Goal: Task Accomplishment & Management: Manage account settings

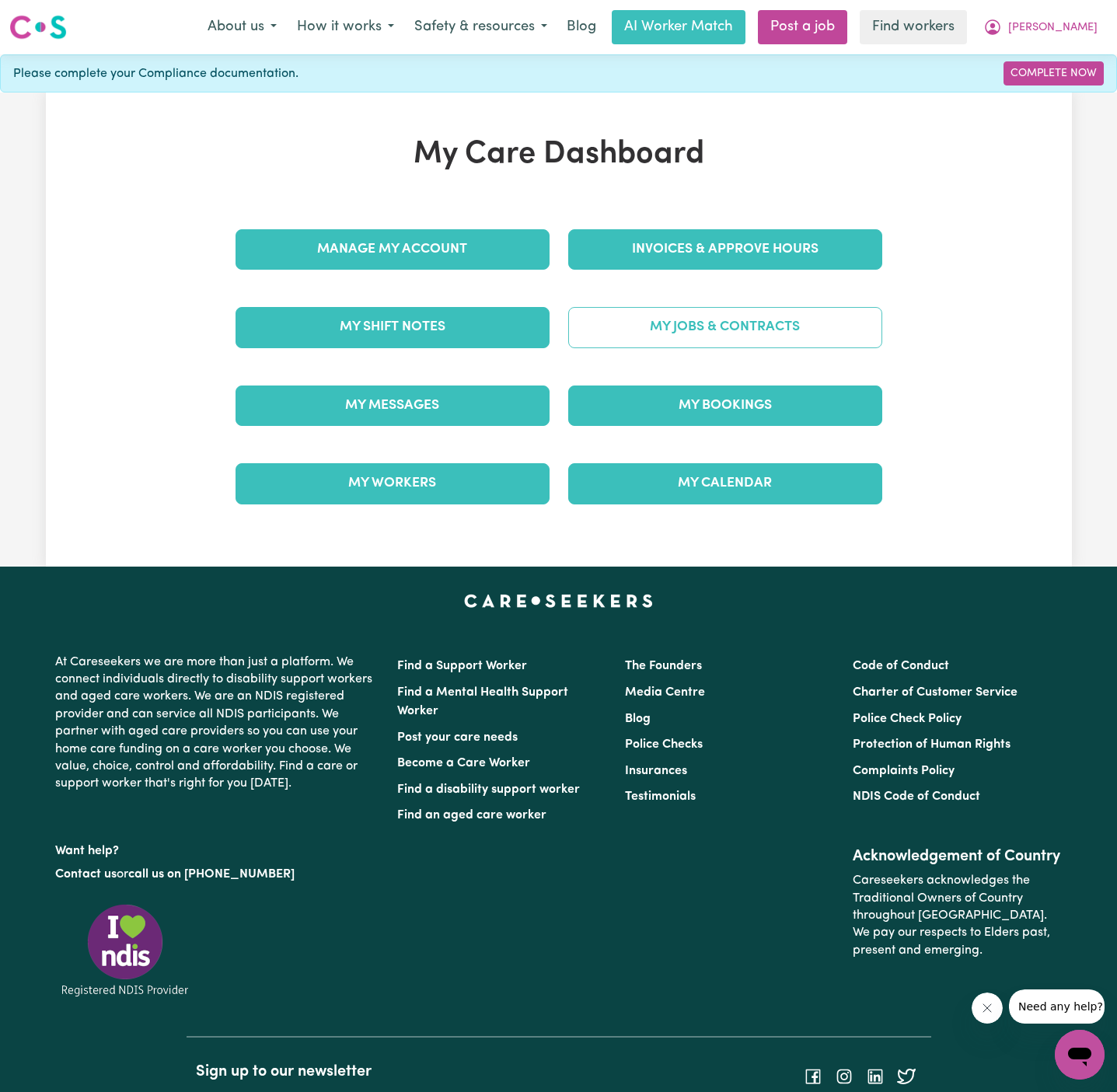
click at [758, 339] on link "My Jobs & Contracts" at bounding box center [725, 327] width 314 height 41
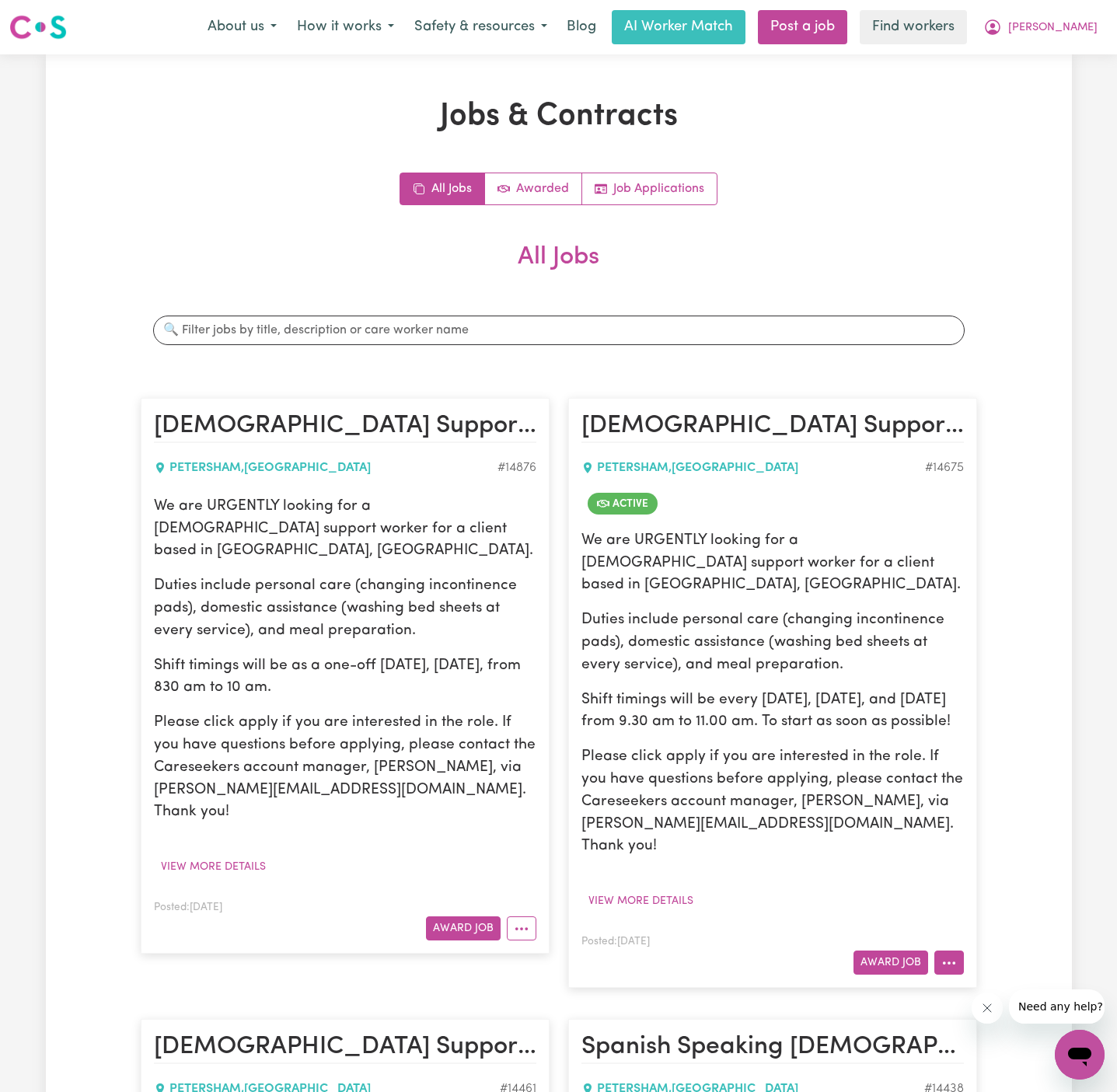
click at [950, 955] on icon "More options" at bounding box center [949, 963] width 16 height 16
click at [672, 197] on link "Job Applications" at bounding box center [649, 189] width 134 height 31
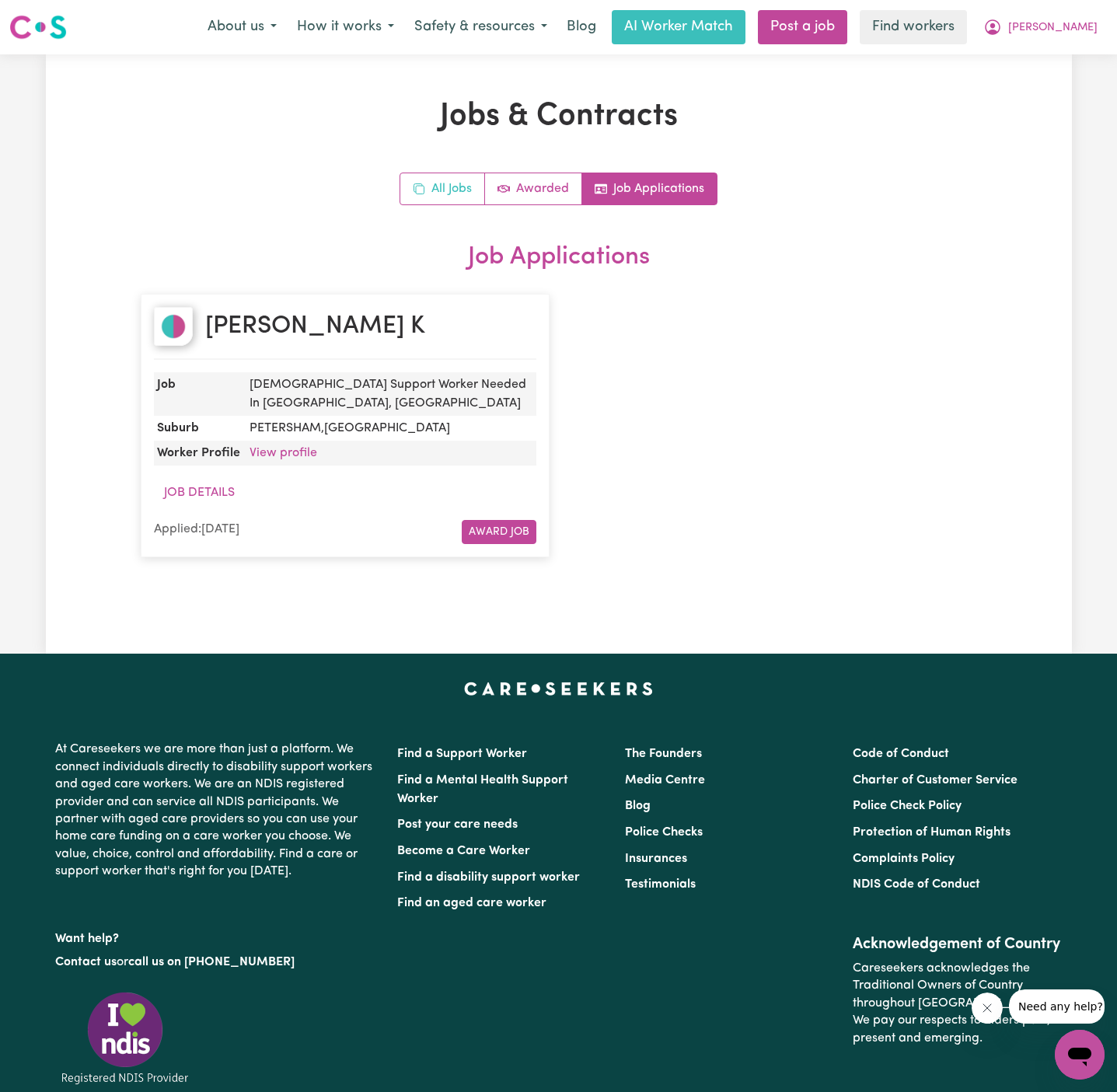
click at [464, 189] on link "All Jobs" at bounding box center [442, 189] width 84 height 31
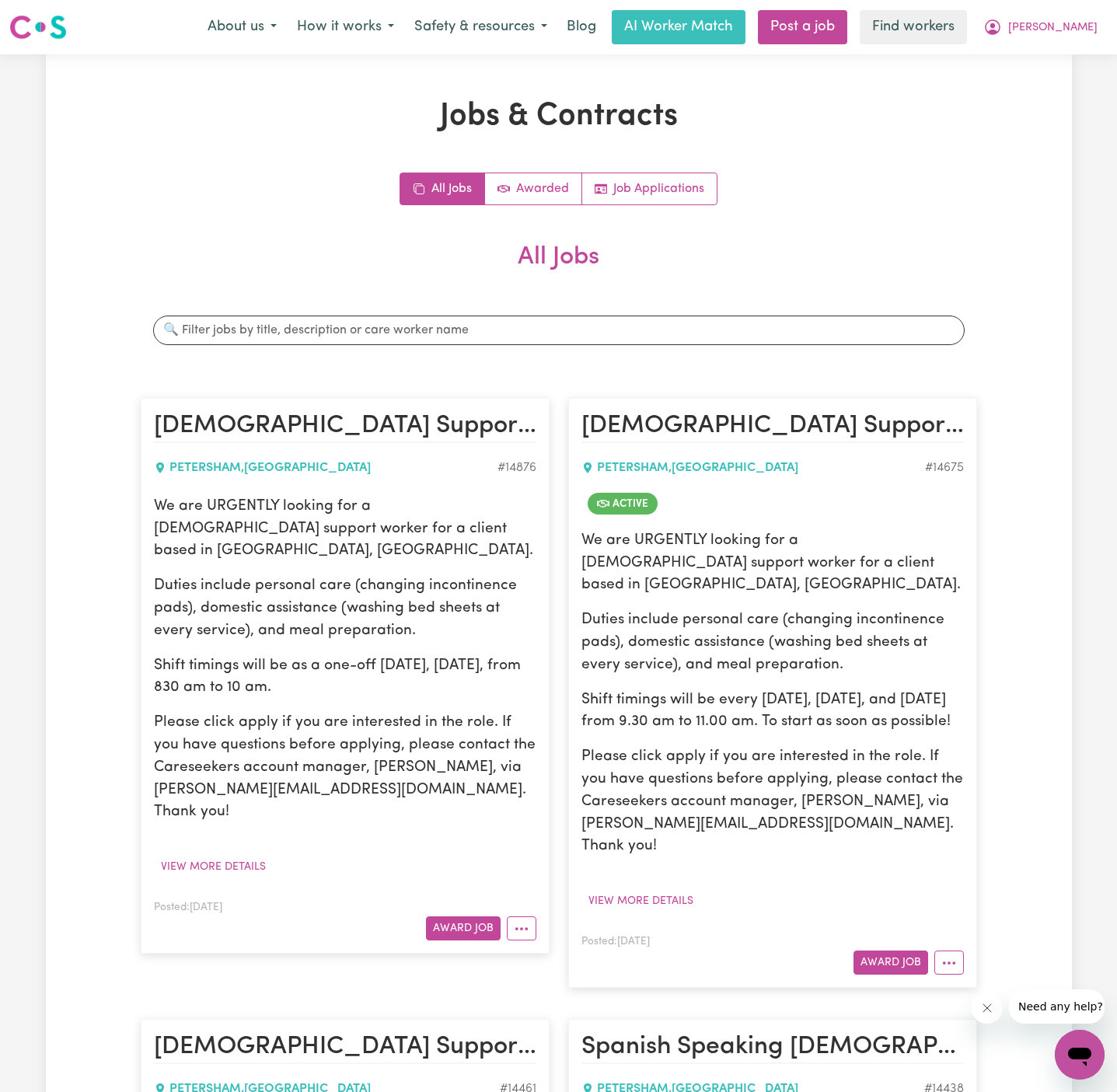
click at [942, 929] on article "[DEMOGRAPHIC_DATA] Support Worker Needed In [GEOGRAPHIC_DATA], [GEOGRAPHIC_DATA…" at bounding box center [773, 693] width 409 height 589
click at [951, 950] on button "More options" at bounding box center [949, 962] width 30 height 24
click at [1086, 19] on span "[PERSON_NAME]" at bounding box center [1052, 27] width 89 height 17
click at [1066, 77] on link "Logout" at bounding box center [1045, 89] width 123 height 30
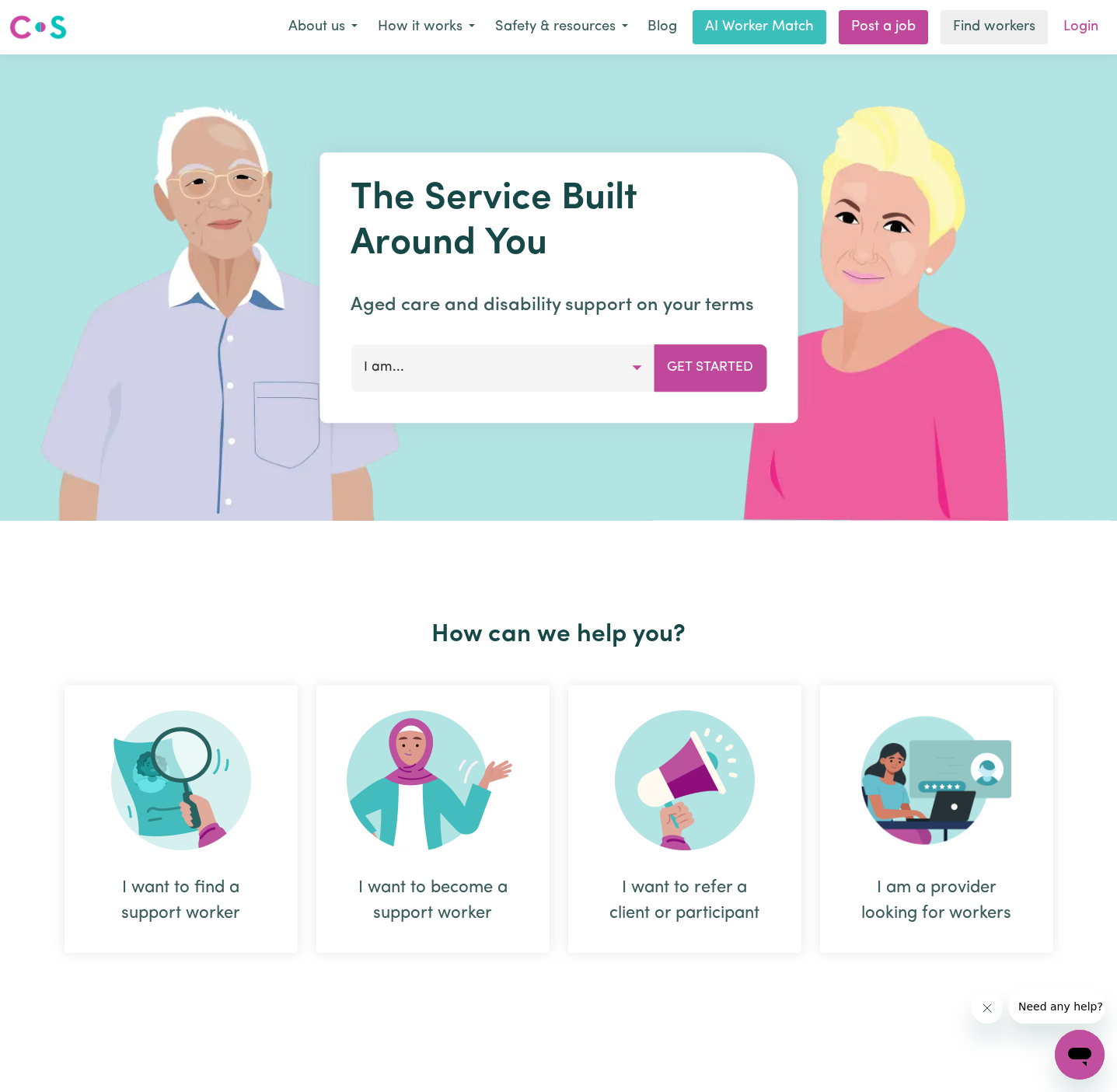
click at [1087, 19] on link "Login" at bounding box center [1081, 26] width 54 height 34
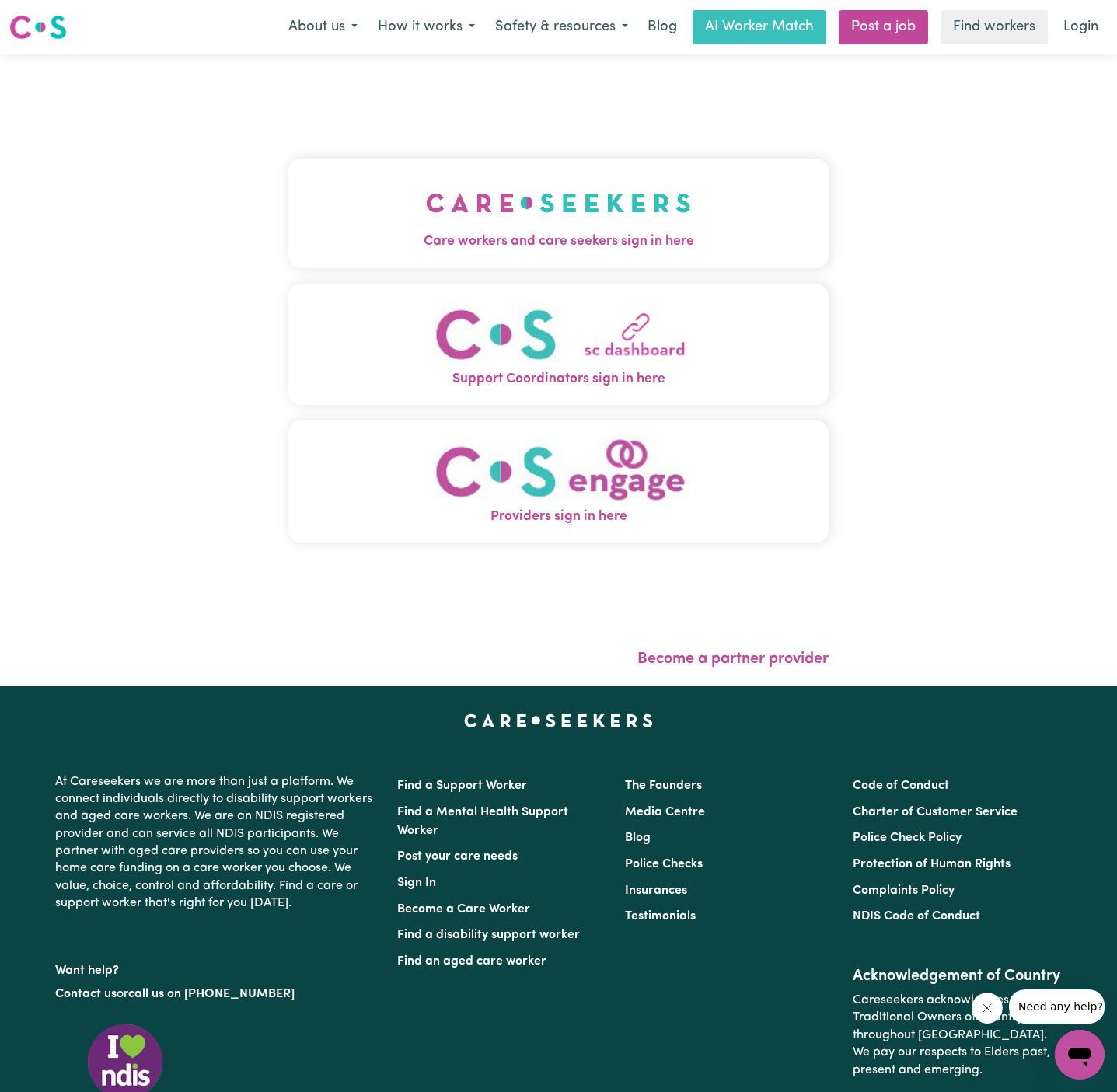
click at [528, 176] on img "Care workers and care seekers sign in here" at bounding box center [558, 202] width 265 height 57
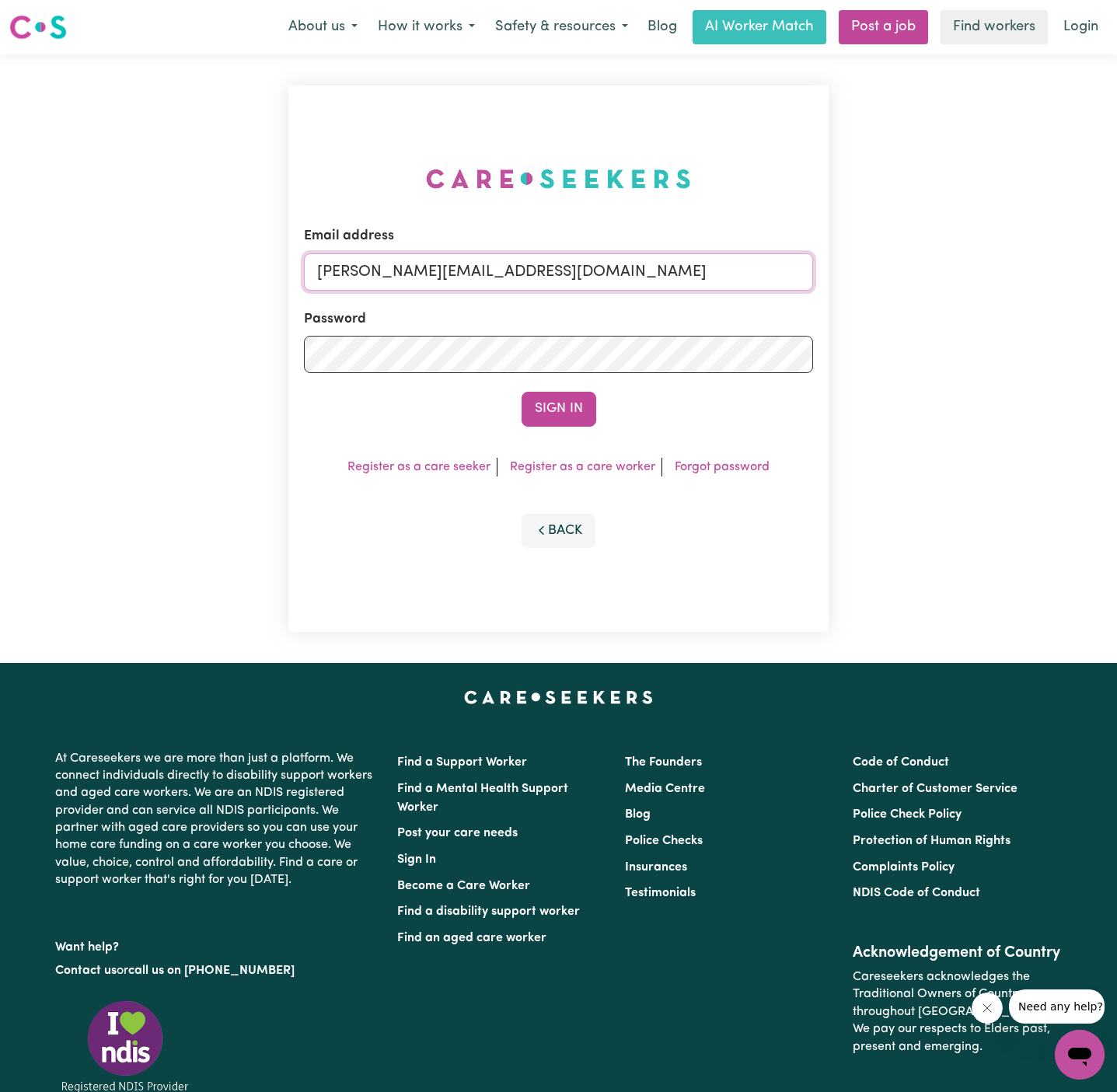
click at [650, 276] on input "[PERSON_NAME][EMAIL_ADDRESS][DOMAIN_NAME]" at bounding box center [558, 272] width 509 height 37
drag, startPoint x: 412, startPoint y: 272, endPoint x: 996, endPoint y: 285, distance: 584.1
click at [996, 285] on div "Email address [EMAIL_ADDRESS][DOMAIN_NAME] Password Sign In Register as a care …" at bounding box center [558, 358] width 1117 height 609
type input "[EMAIL_ADDRESS][DOMAIN_NAME]"
click at [547, 411] on button "Sign In" at bounding box center [559, 408] width 75 height 34
